Goal: Information Seeking & Learning: Check status

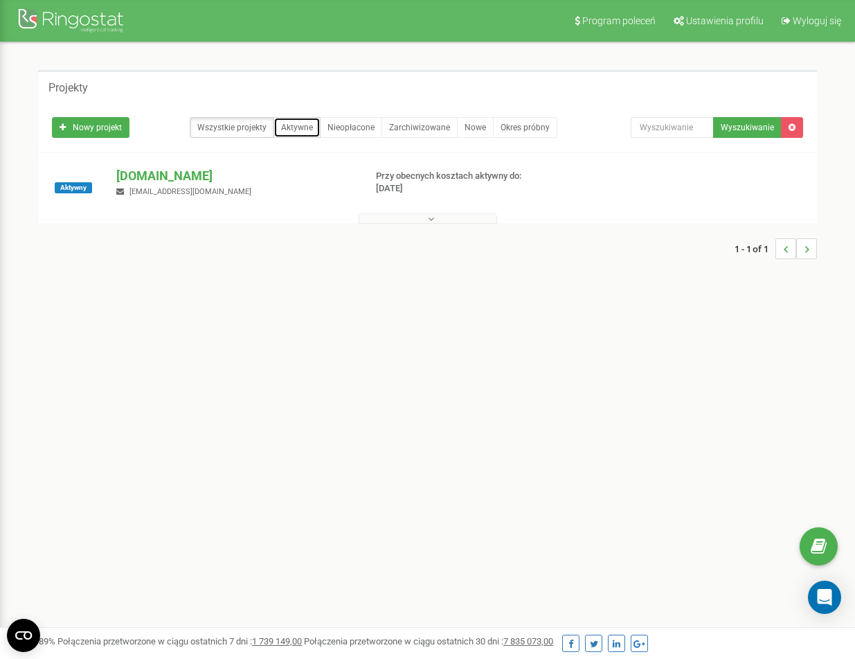
click at [305, 129] on link "Aktywne" at bounding box center [297, 127] width 47 height 21
click at [435, 217] on button at bounding box center [428, 218] width 139 height 10
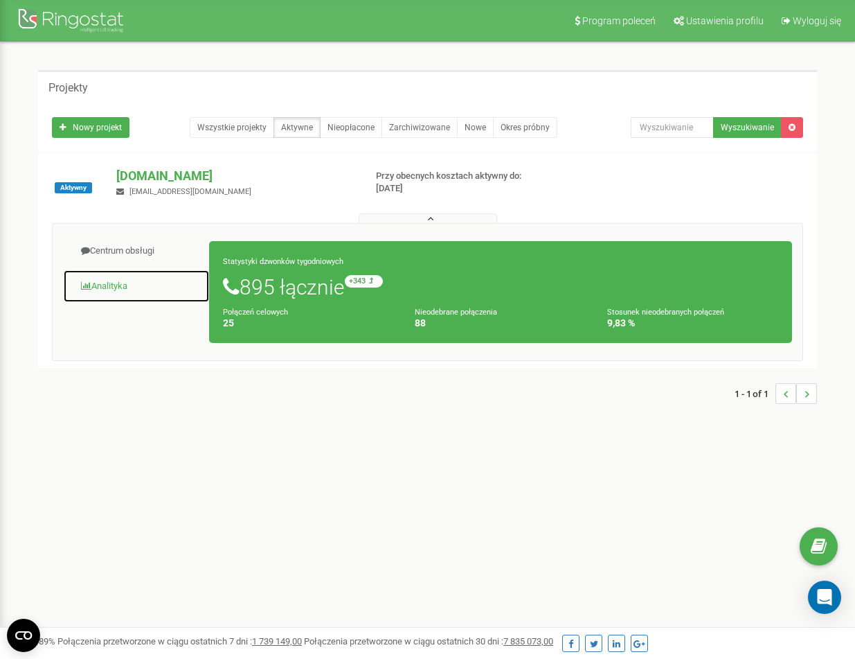
click at [116, 285] on link "Analityka" at bounding box center [136, 286] width 147 height 34
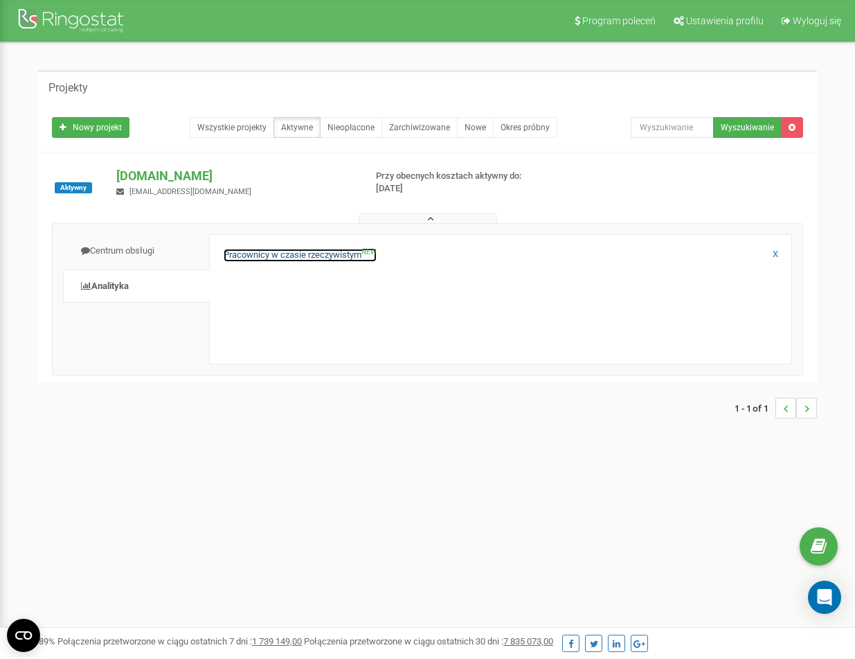
click at [277, 251] on link "Pracownicy w czasie rzeczywistym NEW" at bounding box center [300, 255] width 153 height 13
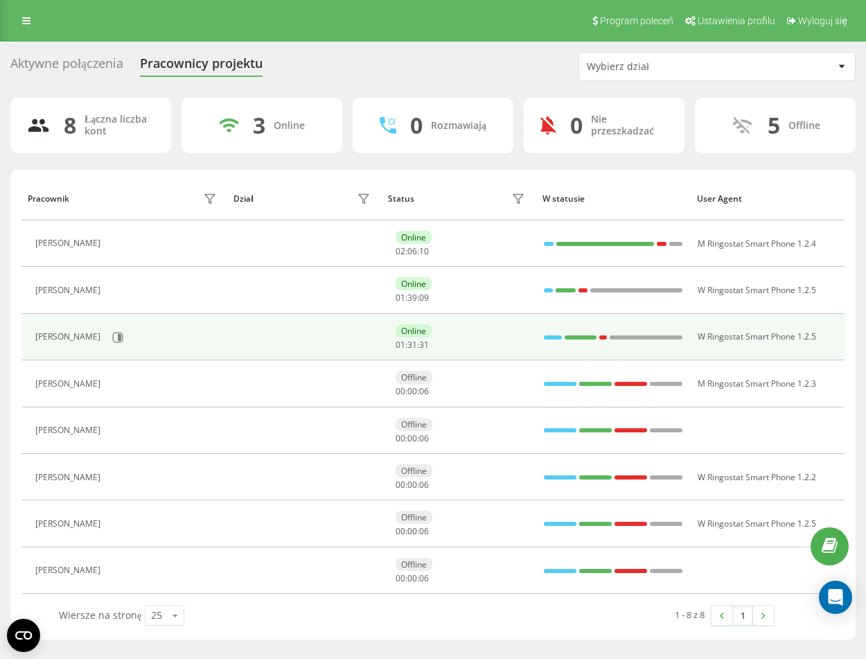
click at [69, 332] on div "Wojciech Wojciechowski" at bounding box center [69, 337] width 69 height 10
click at [123, 336] on icon at bounding box center [118, 337] width 10 height 10
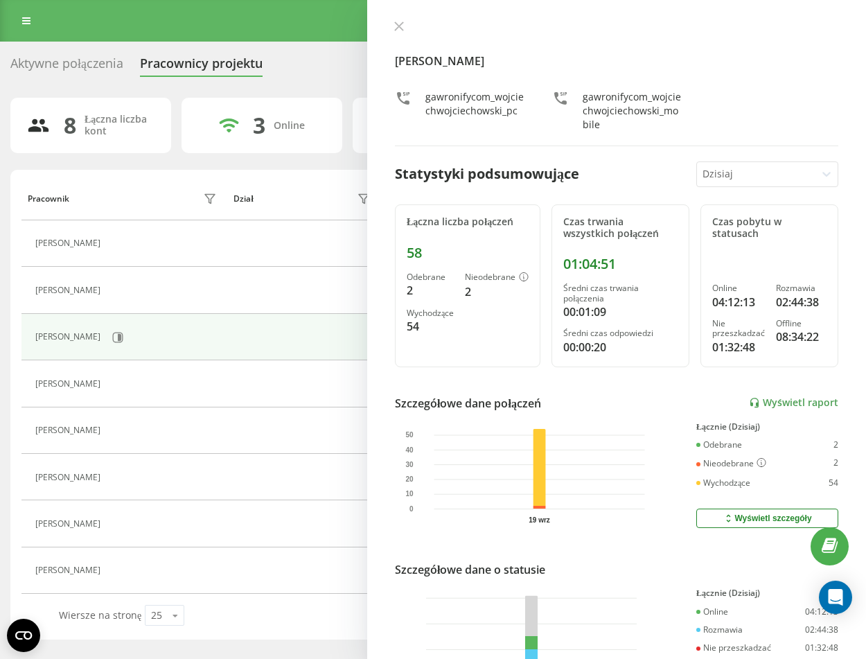
click at [826, 170] on div at bounding box center [826, 174] width 22 height 22
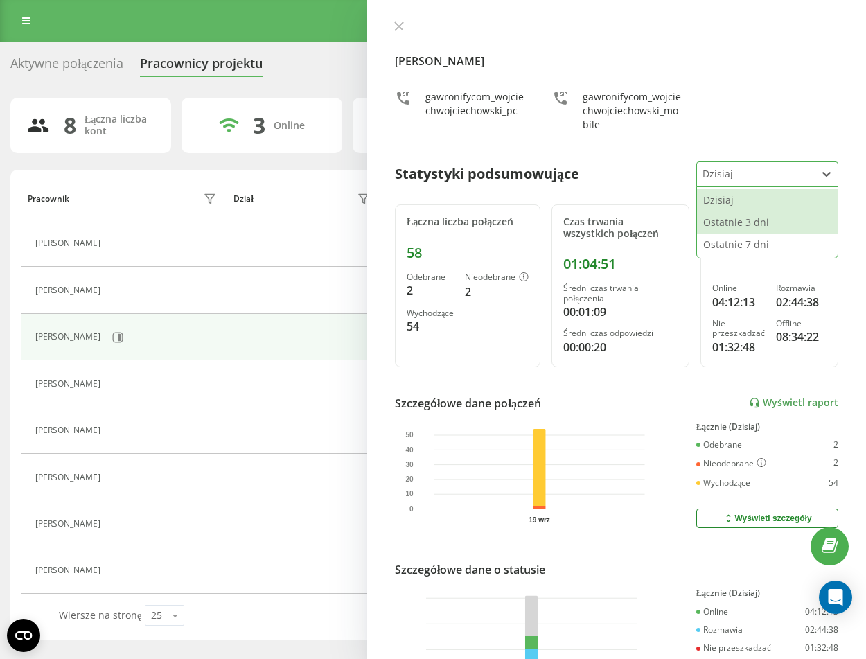
click at [780, 224] on div "Ostatnie 3 dni" at bounding box center [767, 222] width 141 height 22
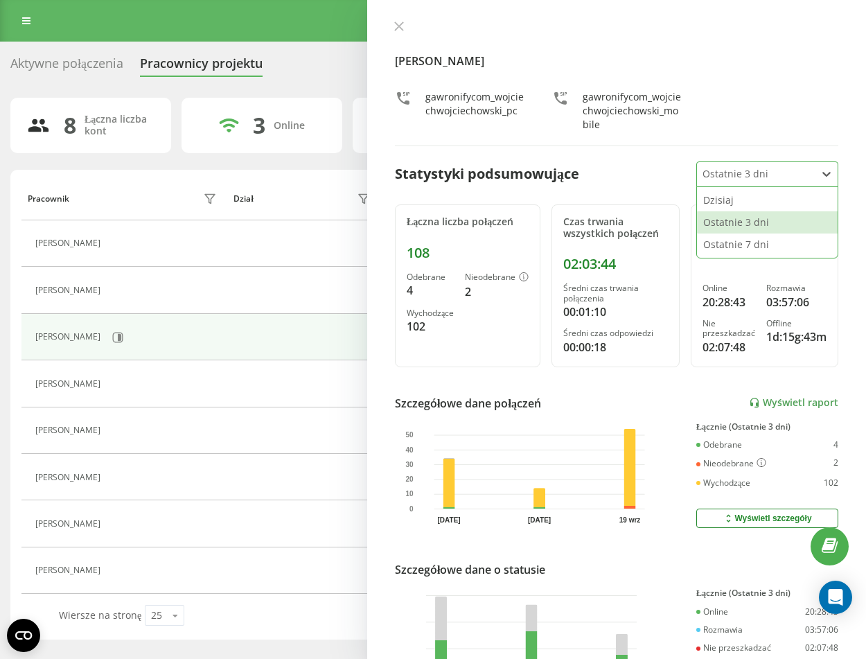
click at [796, 170] on div at bounding box center [756, 174] width 108 height 16
click at [754, 205] on div "Dzisiaj" at bounding box center [767, 200] width 141 height 22
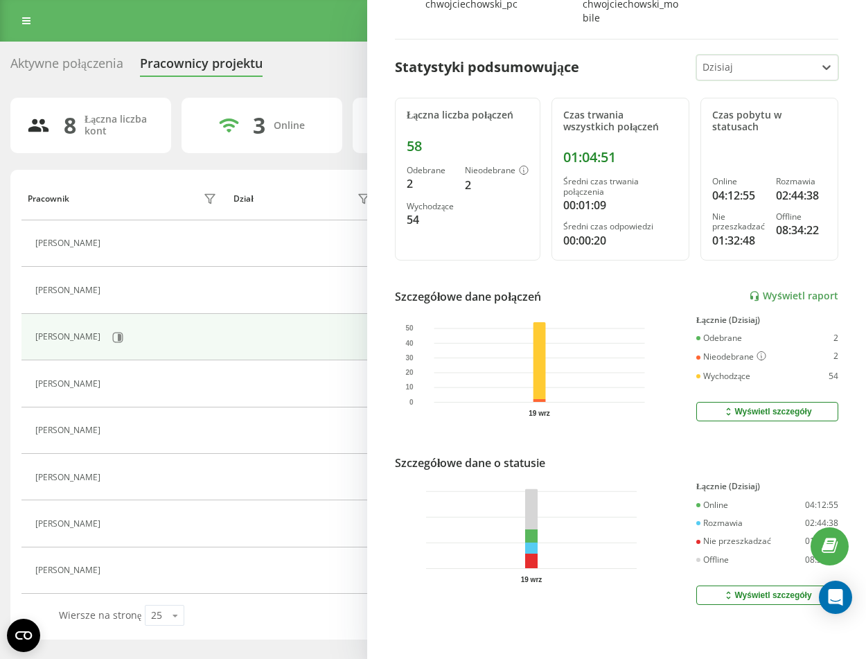
scroll to position [117, 0]
click at [776, 402] on button "Wyświetl szczegóły" at bounding box center [767, 411] width 142 height 19
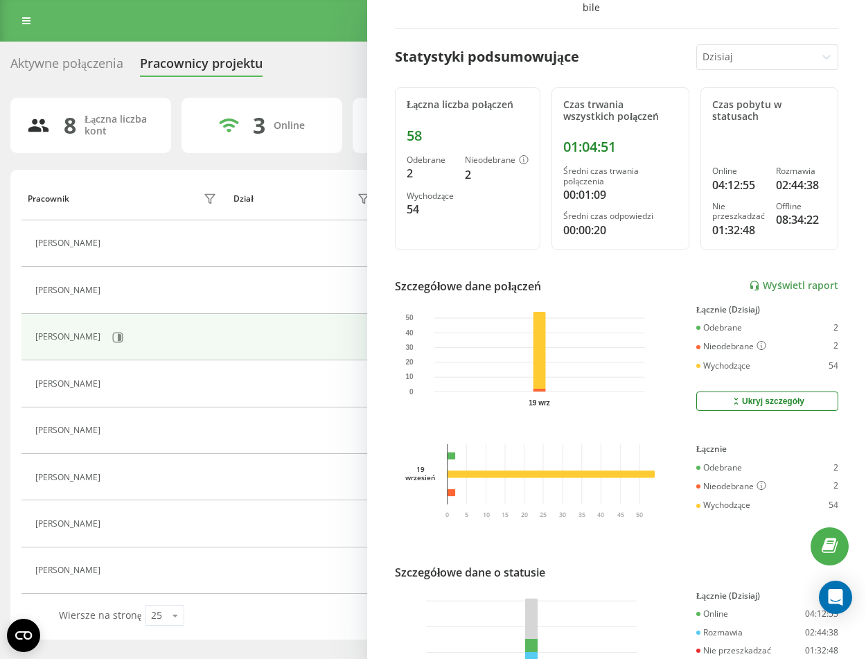
click at [776, 406] on div "Ukryj szczegóły" at bounding box center [767, 401] width 74 height 11
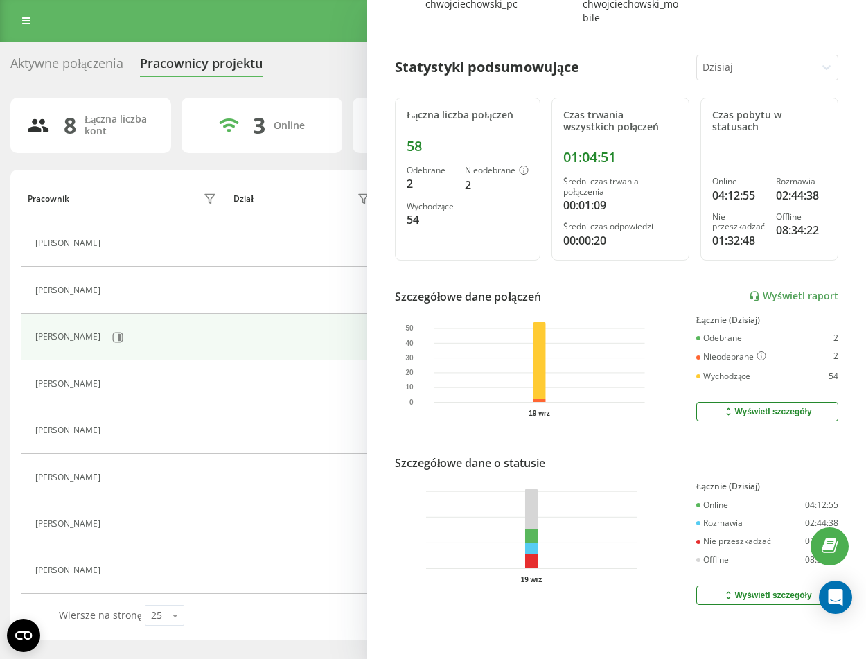
click at [776, 406] on div "Wyświetl szczegóły" at bounding box center [766, 411] width 89 height 11
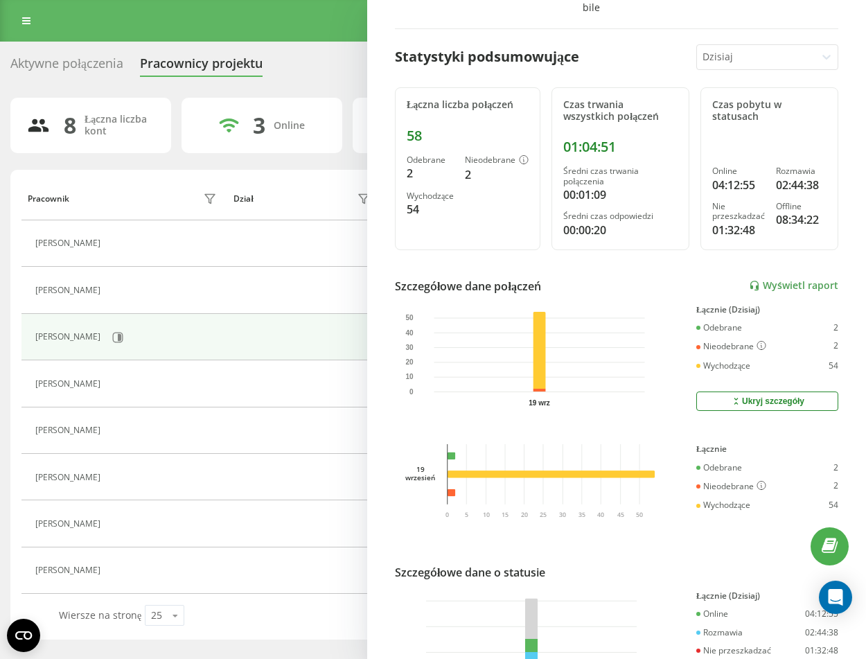
click at [776, 406] on div "Ukryj szczegóły" at bounding box center [767, 401] width 74 height 11
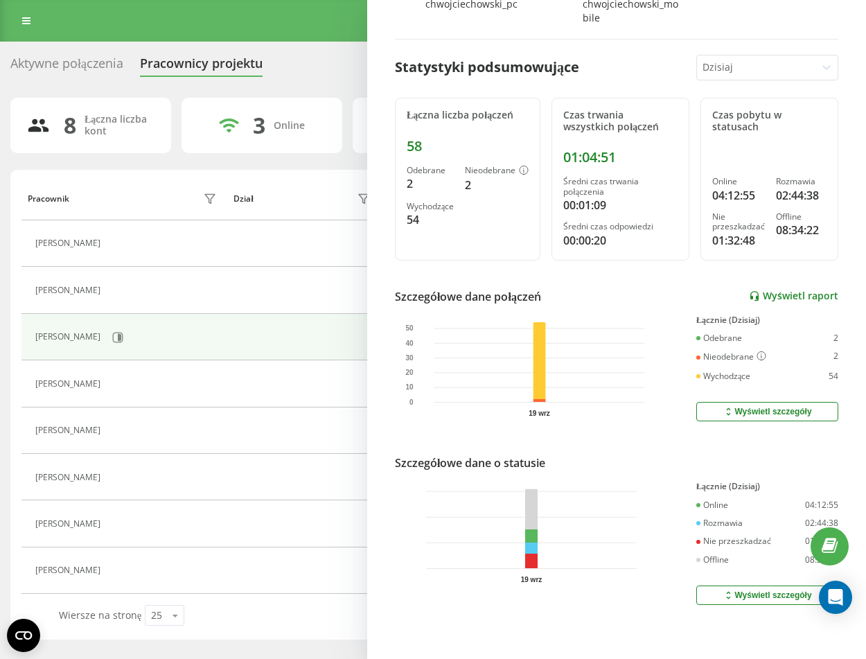
click at [783, 290] on link "Wyświetl raport" at bounding box center [793, 296] width 89 height 12
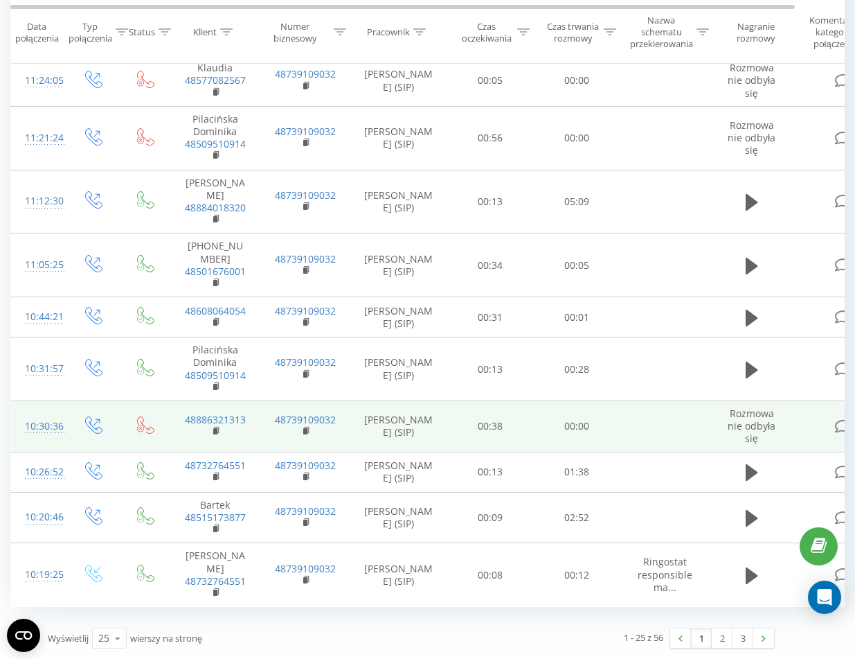
scroll to position [955, 0]
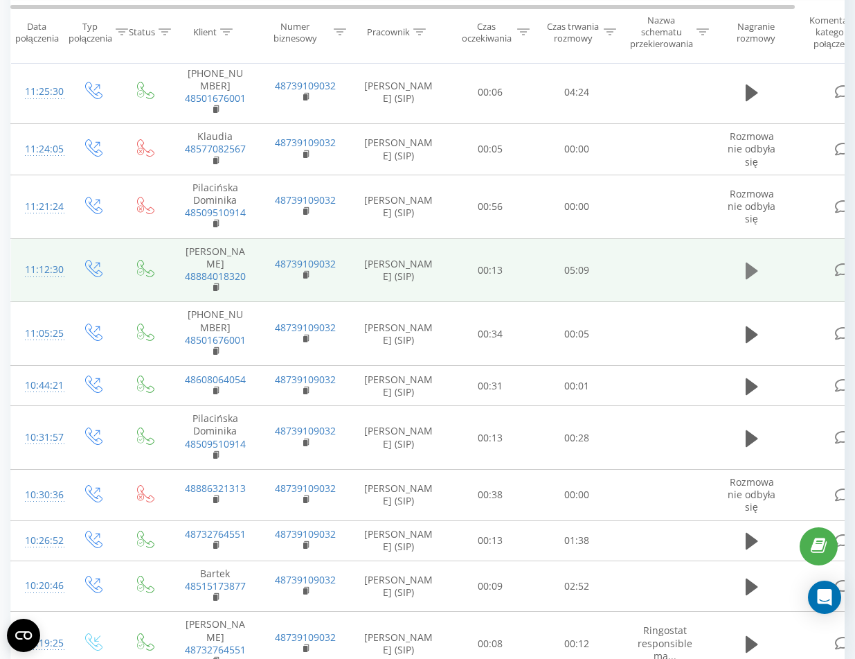
click at [749, 267] on icon at bounding box center [752, 271] width 12 height 17
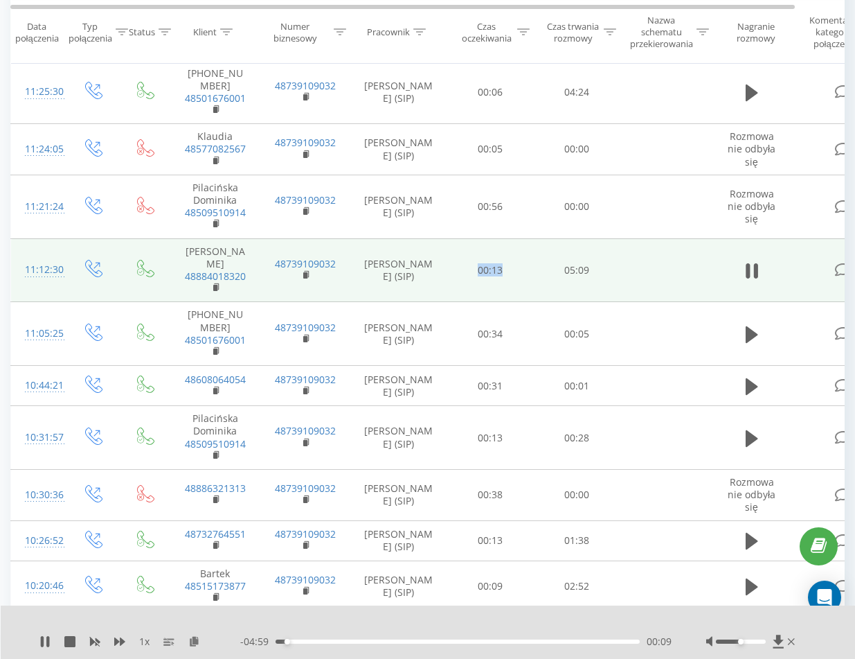
drag, startPoint x: 492, startPoint y: 263, endPoint x: 503, endPoint y: 263, distance: 11.1
click at [503, 263] on td "00:13" at bounding box center [490, 270] width 87 height 64
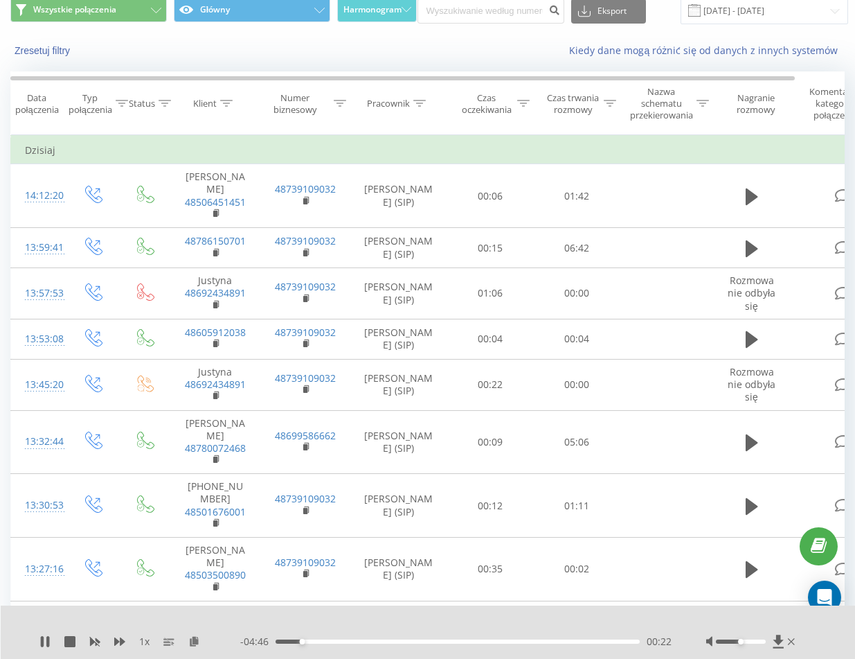
scroll to position [0, 0]
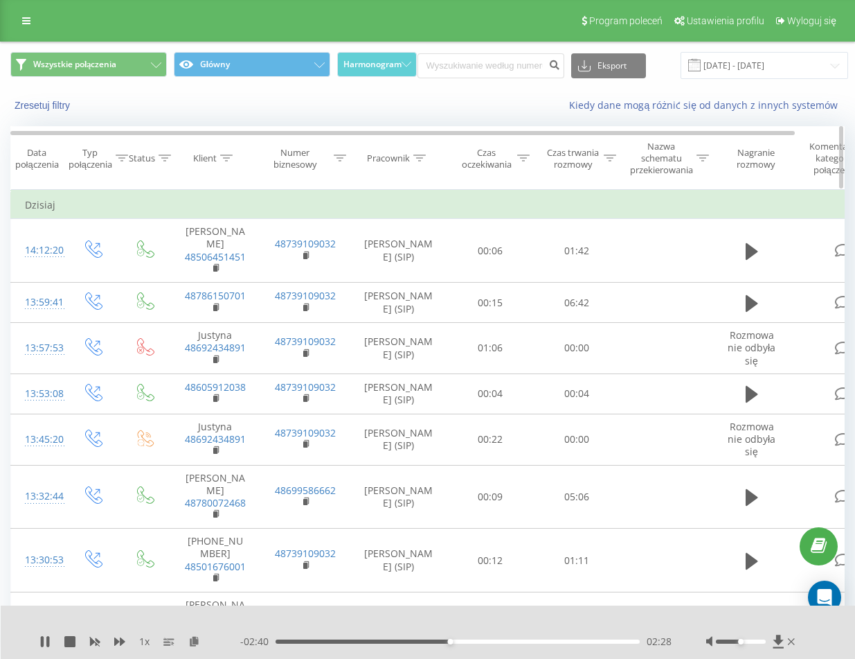
click at [96, 160] on div "Typ połączenia" at bounding box center [91, 159] width 44 height 24
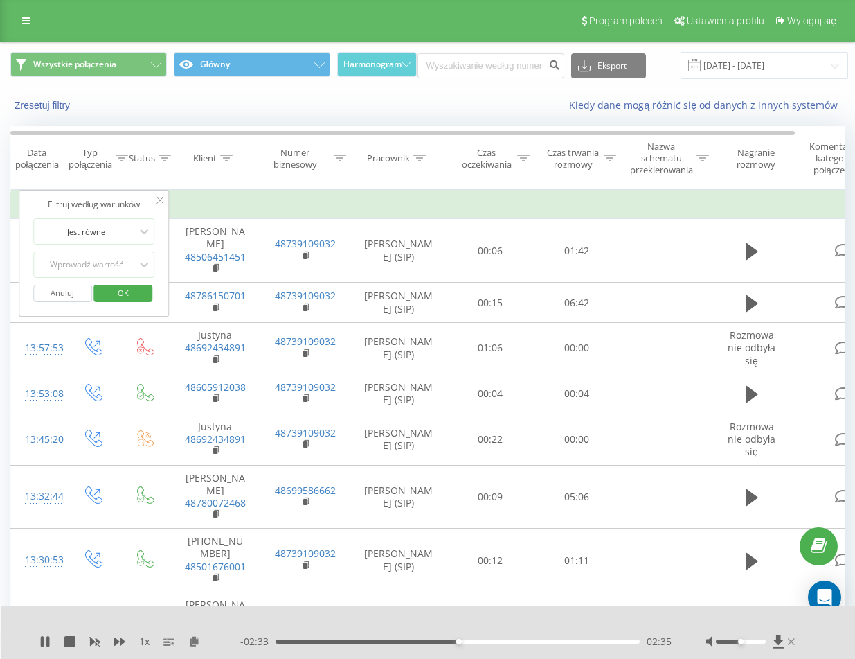
click at [790, 641] on icon at bounding box center [791, 641] width 7 height 11
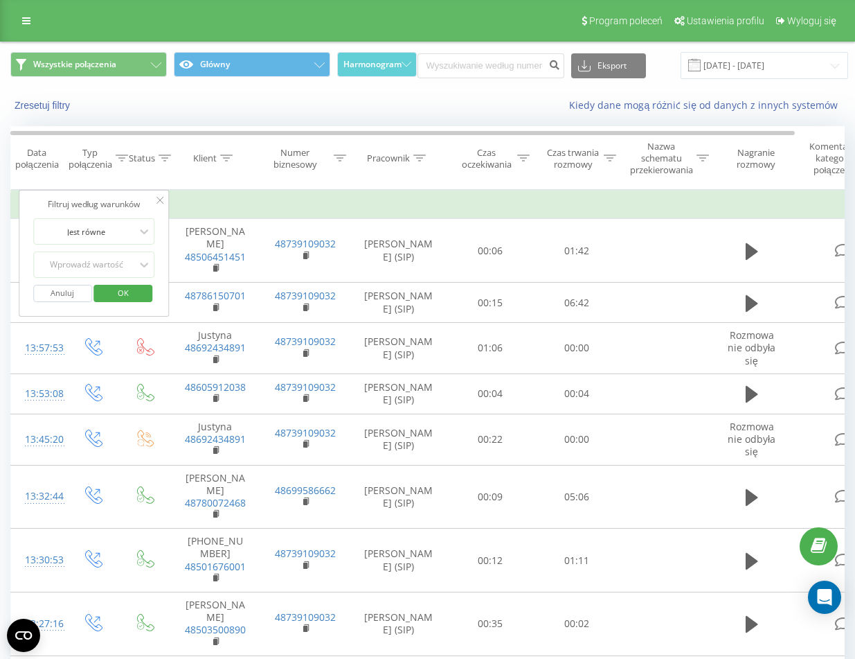
click at [154, 200] on div "Filtruj według warunków" at bounding box center [94, 204] width 122 height 14
click at [163, 199] on icon at bounding box center [160, 200] width 7 height 7
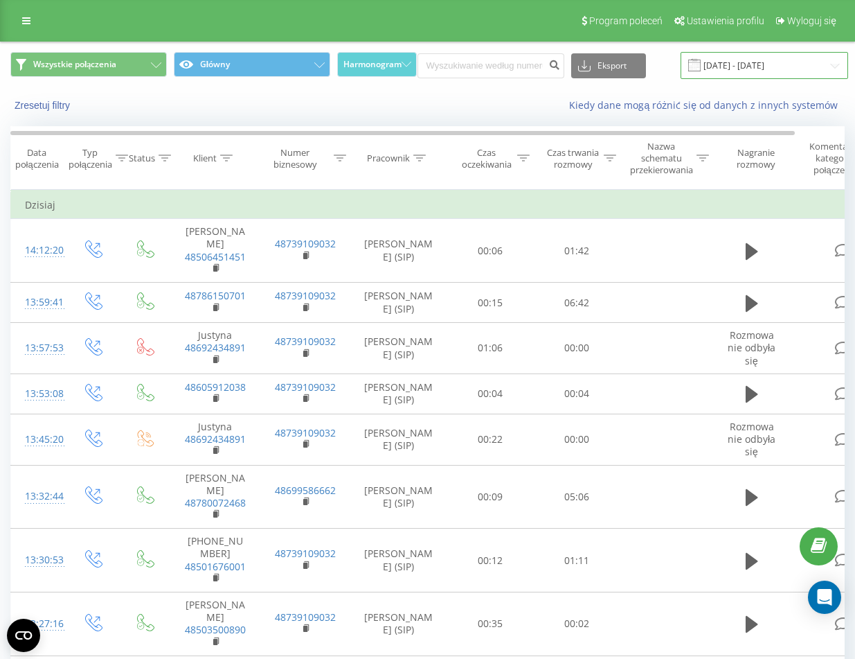
click at [751, 62] on input "[DATE] - [DATE]" at bounding box center [765, 65] width 168 height 27
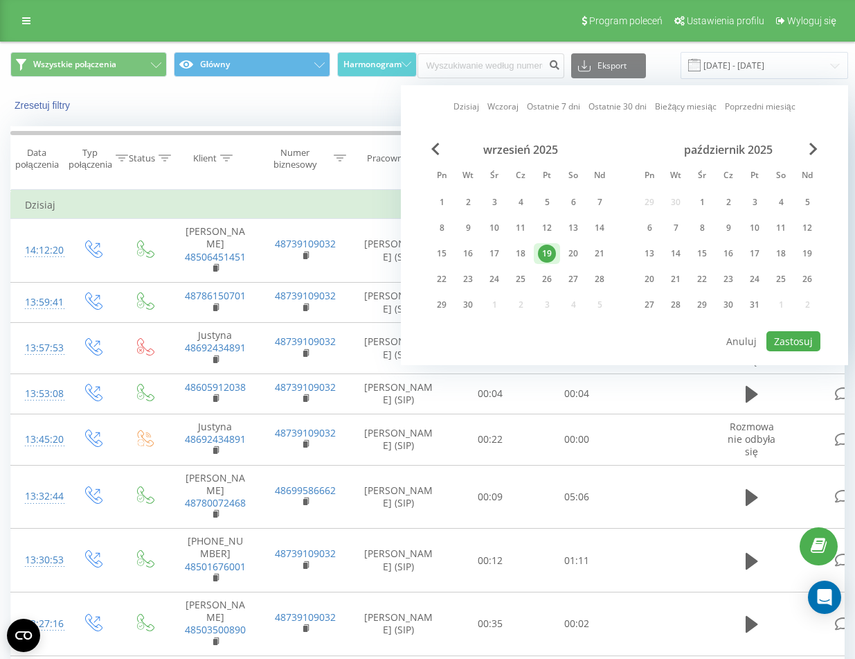
click at [549, 245] on div "19" at bounding box center [547, 254] width 18 height 18
click at [808, 341] on button "Zastosuj" at bounding box center [794, 341] width 54 height 20
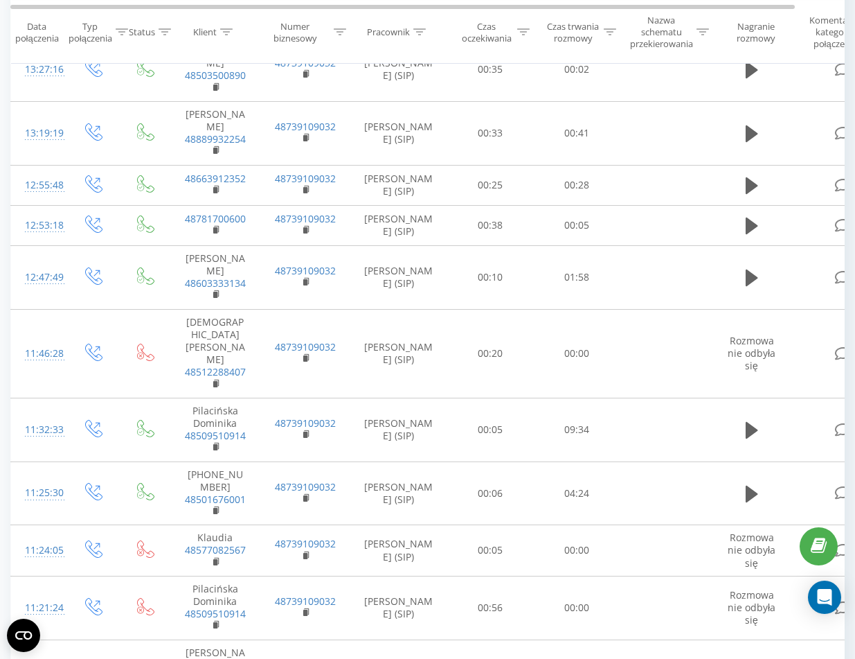
scroll to position [1024, 0]
